Goal: Task Accomplishment & Management: Manage account settings

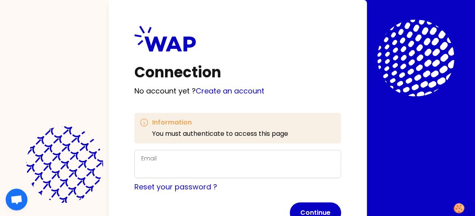
click at [307, 103] on div "Connection No account yet ? Create an account Information You must authenticate…" at bounding box center [238, 125] width 258 height 250
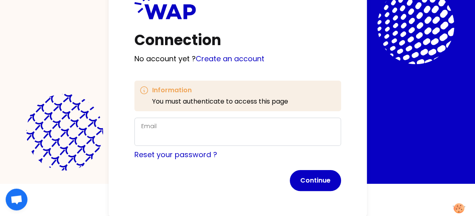
scroll to position [33, 0]
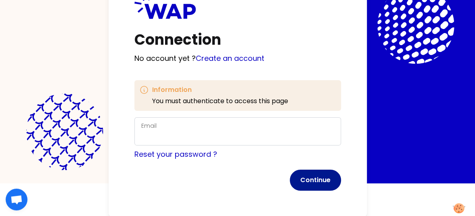
click at [312, 176] on button "Continue" at bounding box center [315, 180] width 51 height 21
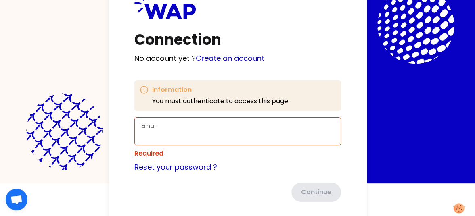
click at [192, 126] on div "Email" at bounding box center [237, 131] width 193 height 21
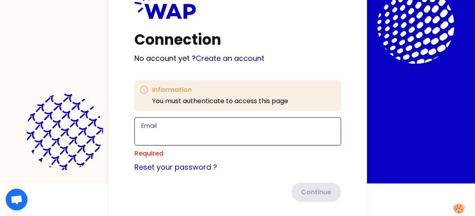
click at [155, 131] on input "Email" at bounding box center [237, 136] width 193 height 11
type input "[EMAIL_ADDRESS][DOMAIN_NAME]"
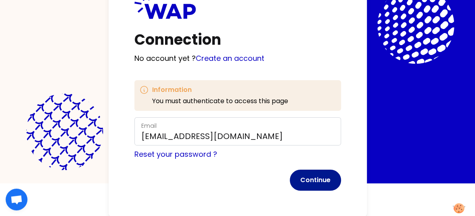
click at [309, 176] on button "Continue" at bounding box center [315, 180] width 51 height 21
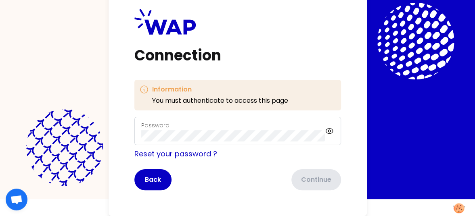
scroll to position [17, 0]
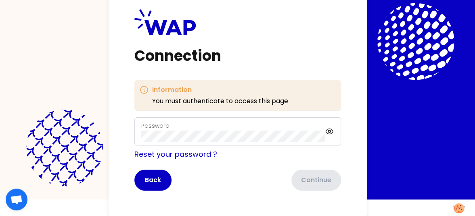
click at [194, 126] on div "Password" at bounding box center [233, 131] width 184 height 21
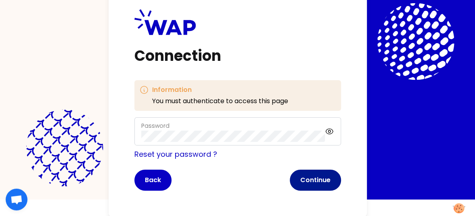
click at [305, 173] on button "Continue" at bounding box center [315, 180] width 51 height 21
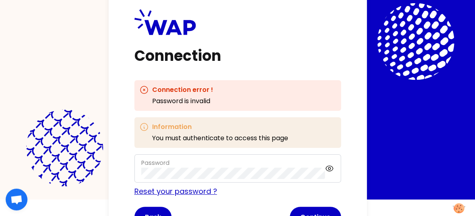
click at [186, 189] on link "Reset your password ?" at bounding box center [175, 192] width 83 height 10
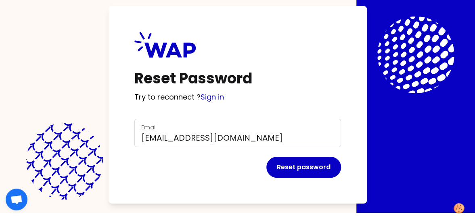
click at [307, 89] on div "Reset Password Try to reconnect ? Sign in Email [EMAIL_ADDRESS][DOMAIN_NAME] Re…" at bounding box center [238, 105] width 258 height 198
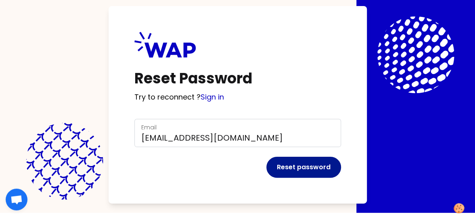
click at [292, 172] on button "Reset password" at bounding box center [304, 167] width 75 height 21
